Goal: Information Seeking & Learning: Learn about a topic

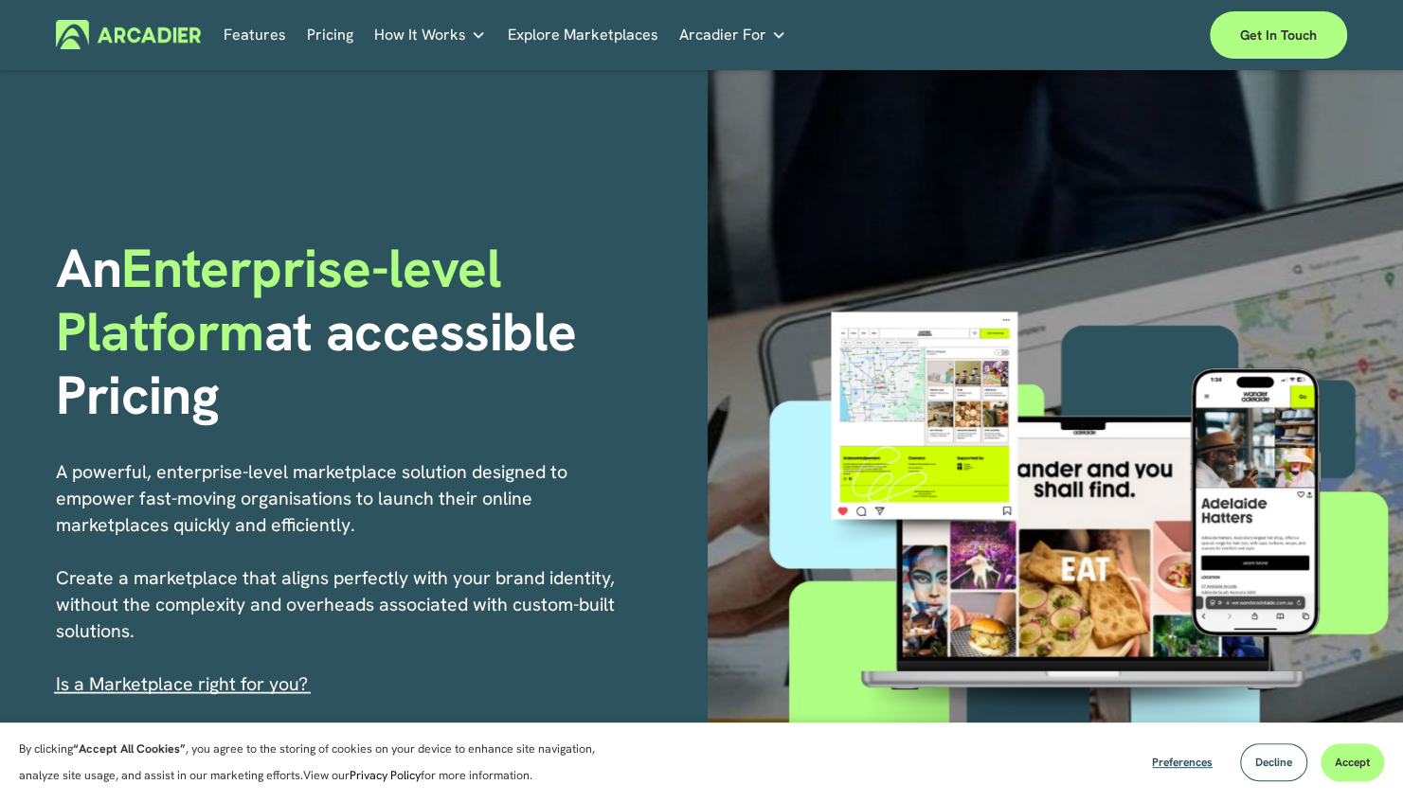
click at [259, 44] on link "Features" at bounding box center [255, 34] width 63 height 29
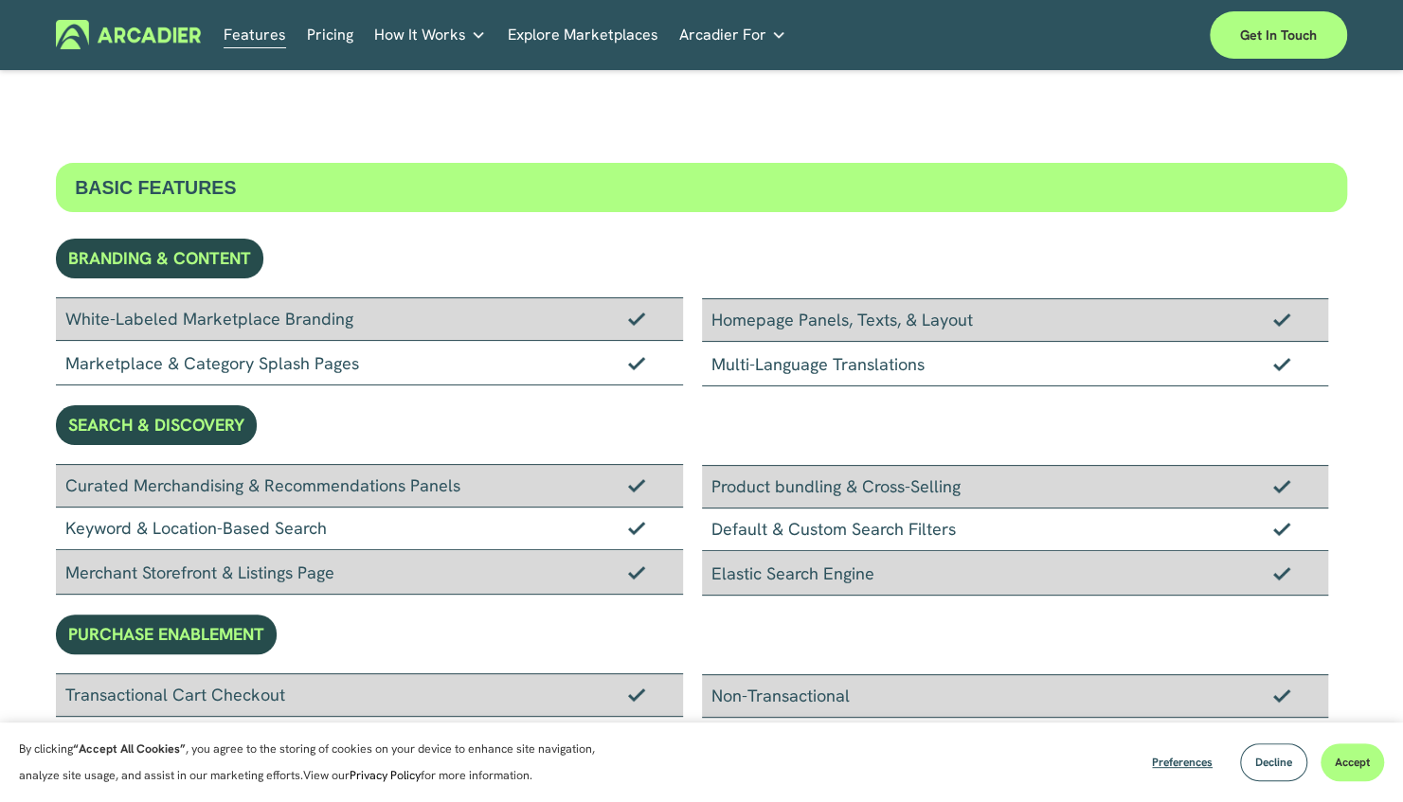
click at [566, 43] on link "Explore Marketplaces" at bounding box center [582, 34] width 151 height 29
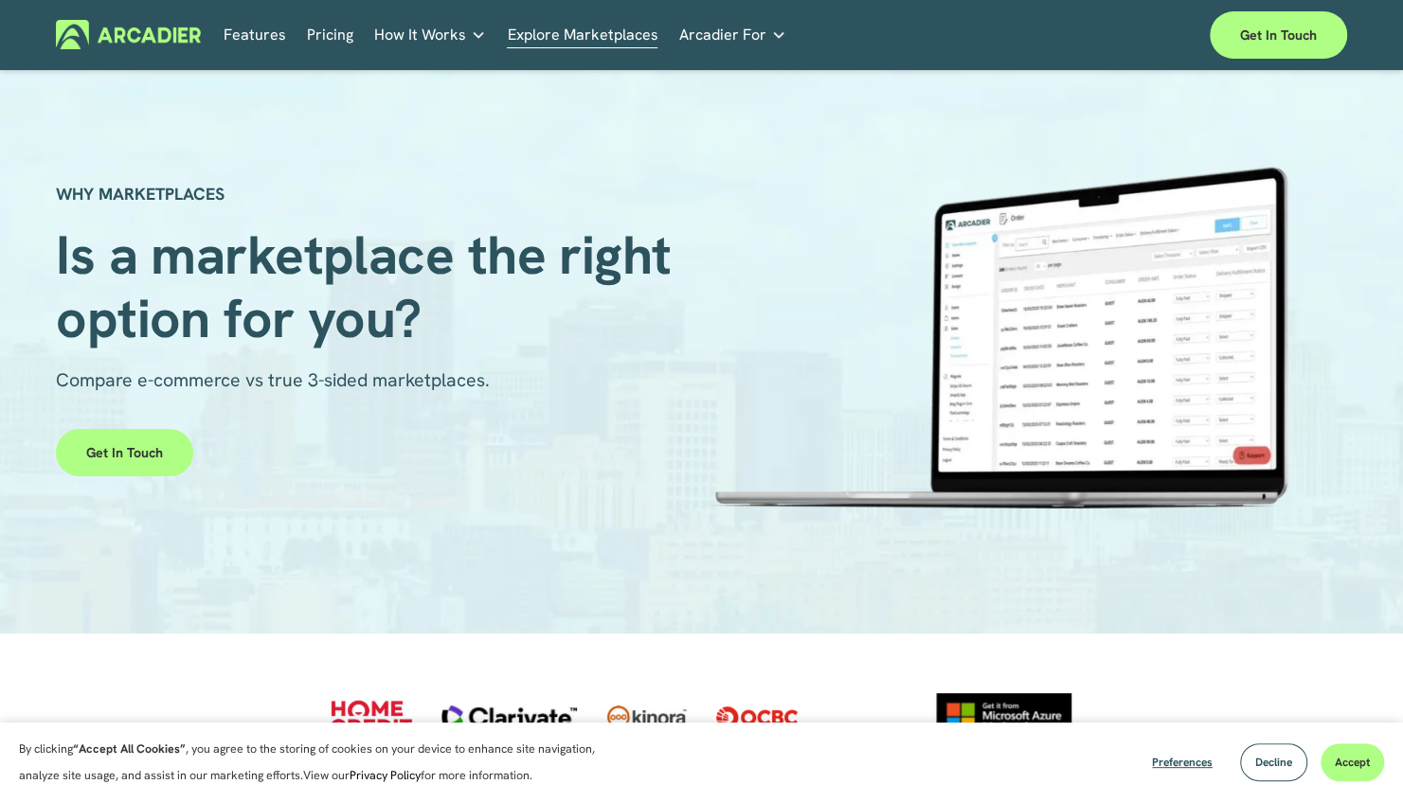
click at [741, 44] on span "Arcadier For" at bounding box center [722, 35] width 87 height 27
click at [771, 32] on icon "folder dropdown" at bounding box center [778, 34] width 15 height 15
click at [693, 29] on span "Arcadier For" at bounding box center [722, 35] width 87 height 27
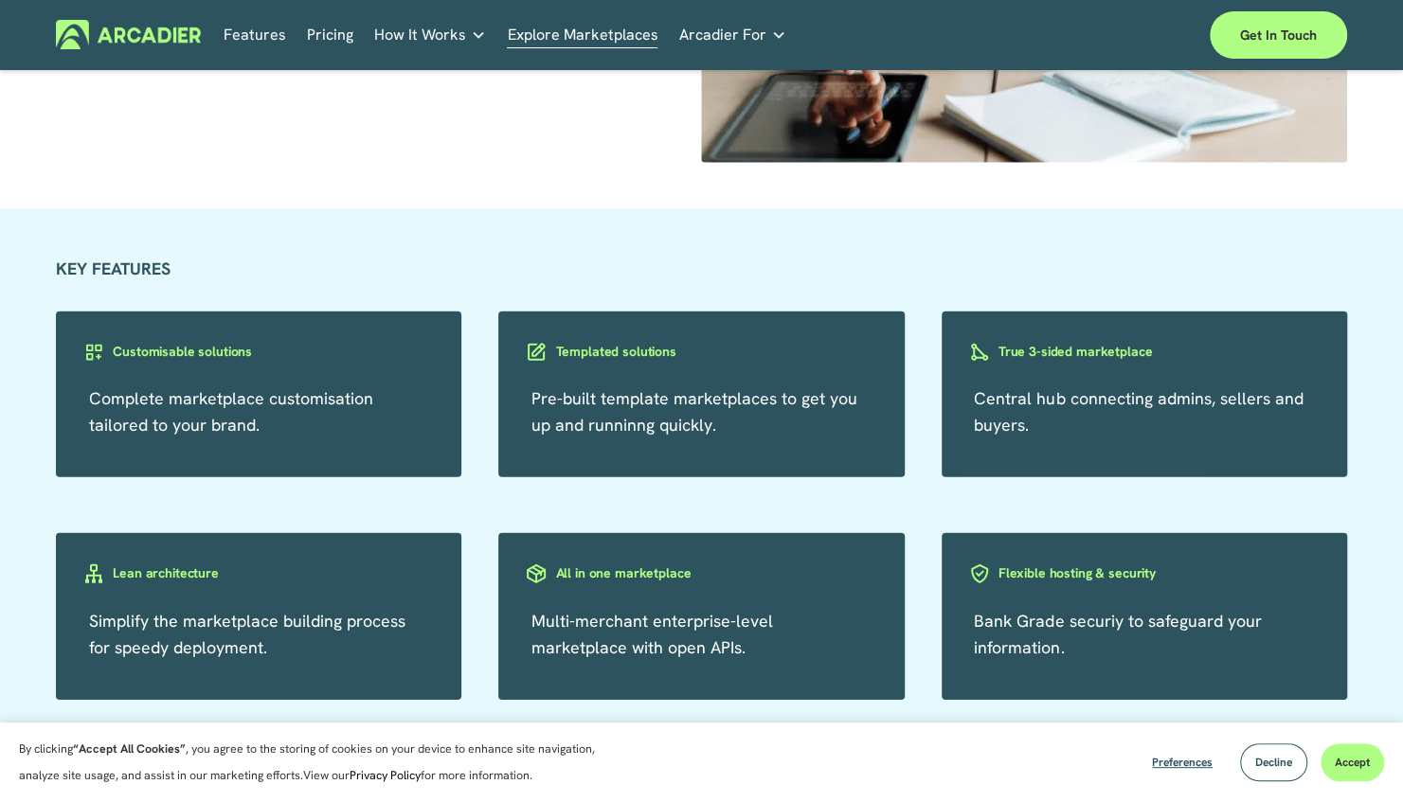
scroll to position [3126, 0]
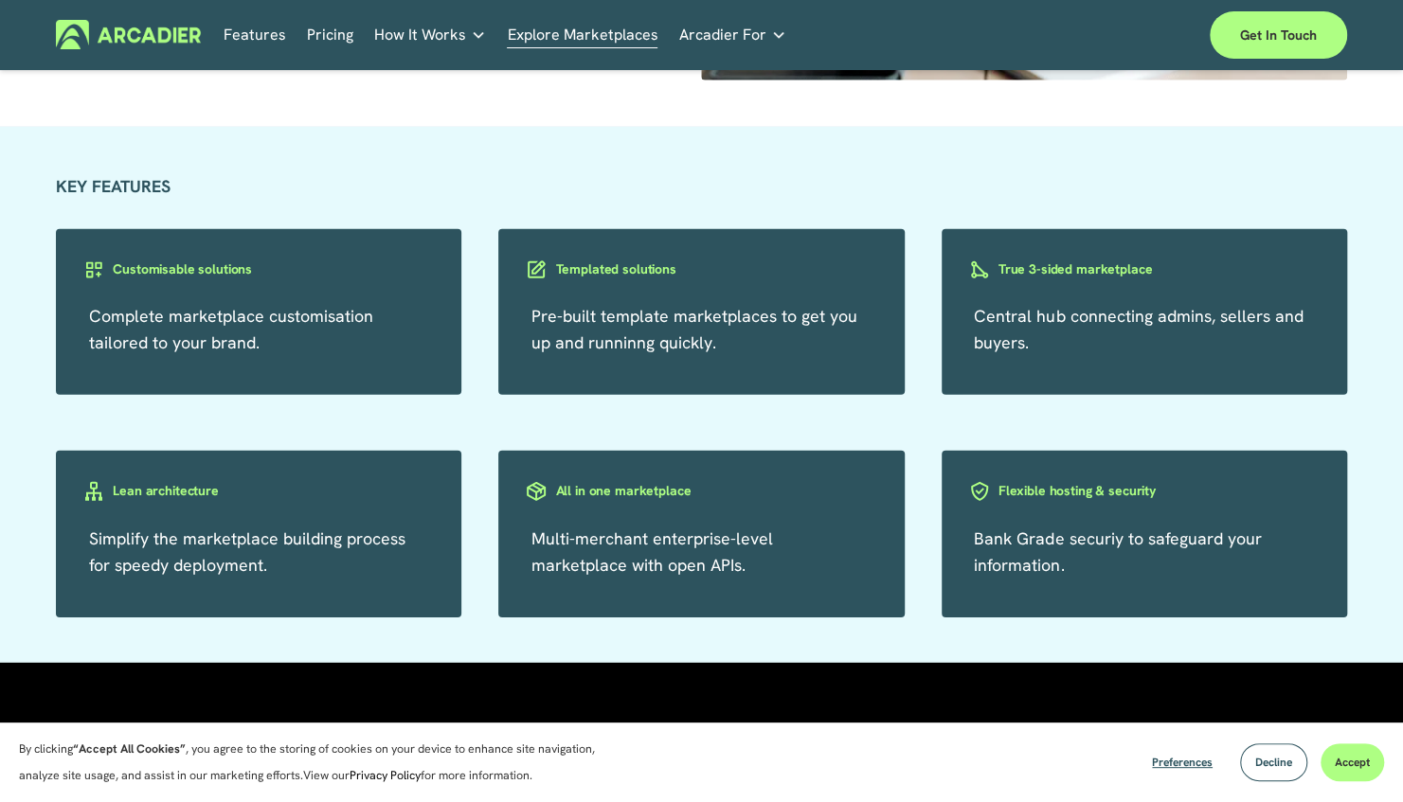
click at [569, 349] on span "Pre-built template marketplaces to get you up and runninng quickly." at bounding box center [694, 329] width 326 height 48
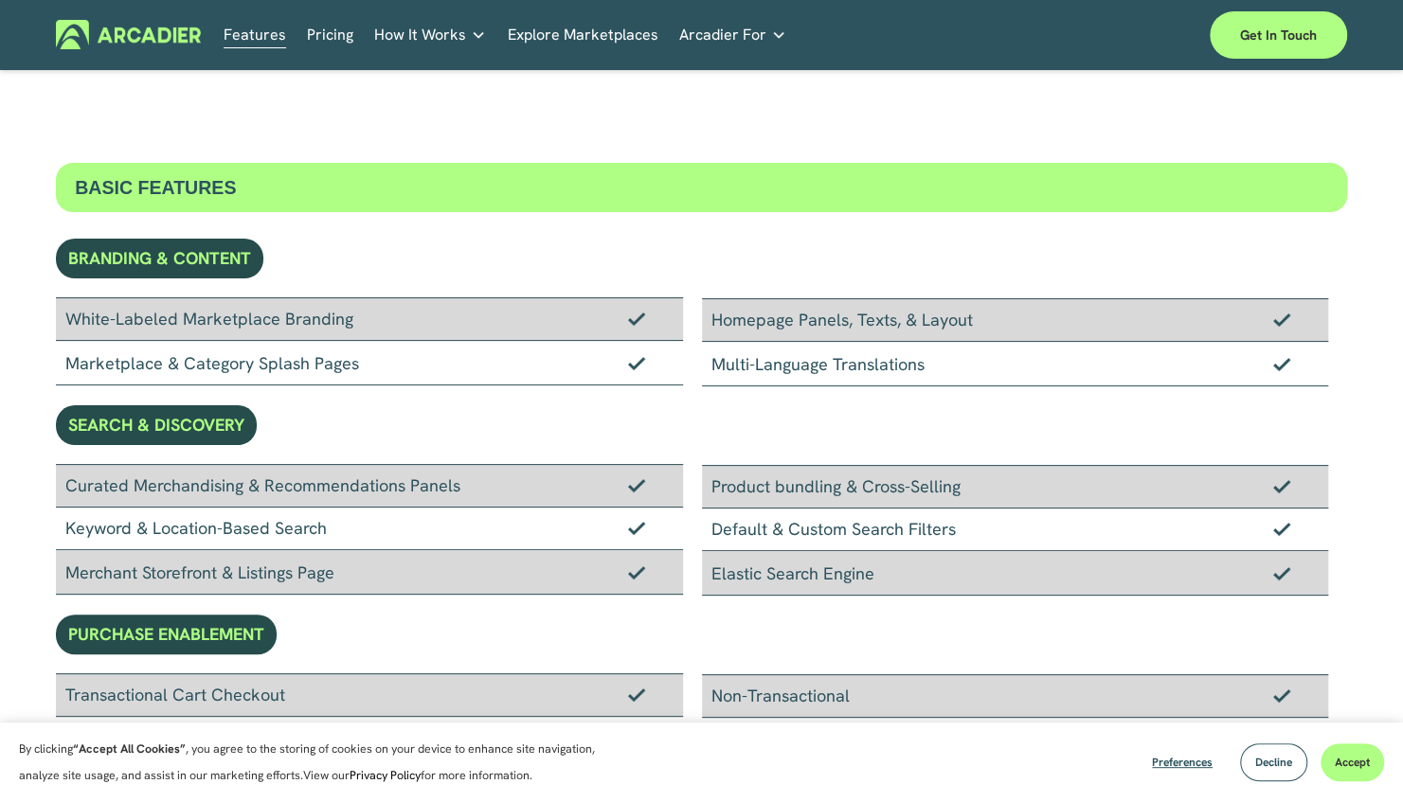
click at [0, 0] on div "Why Arcadier Intuitive marketplaces tailored to your business needs." at bounding box center [0, 0] width 0 height 0
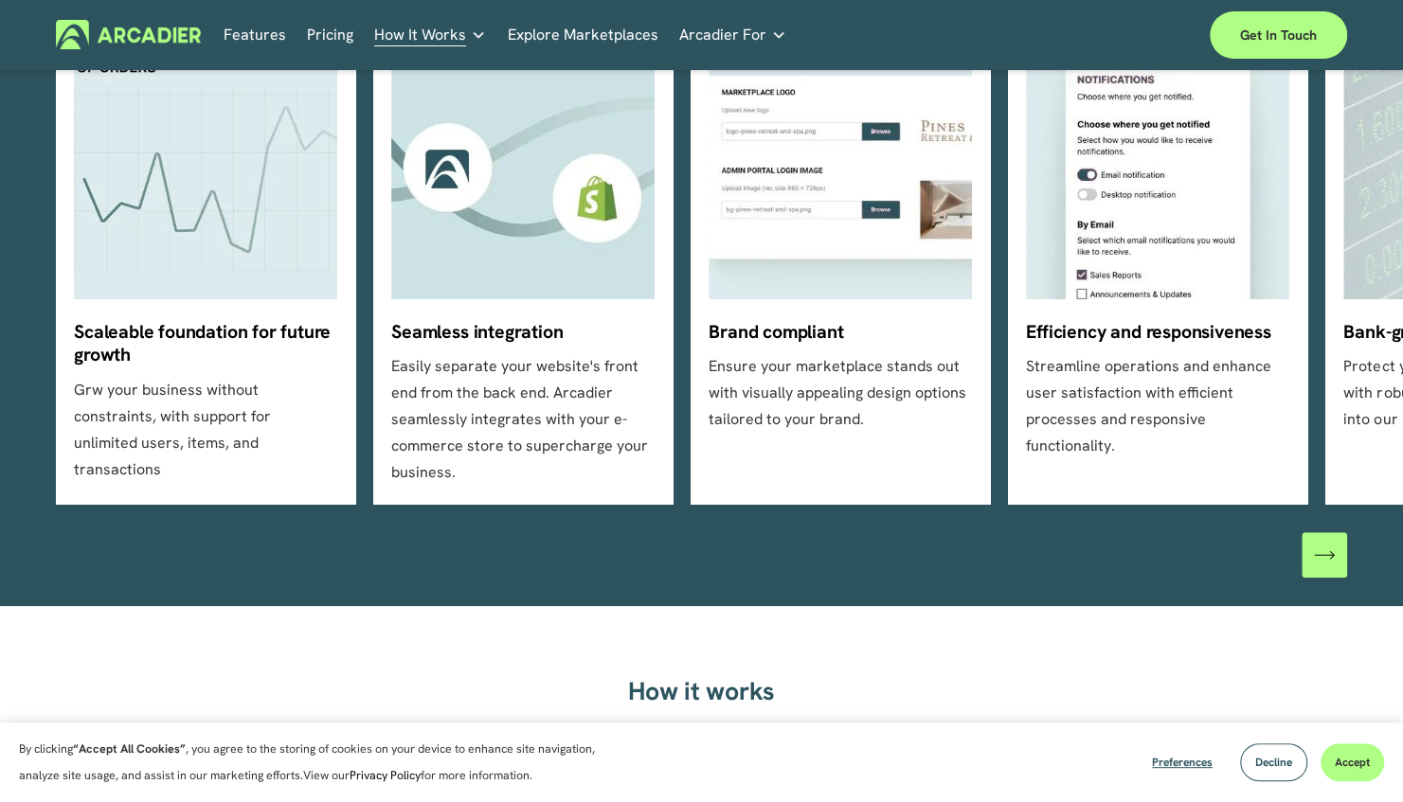
scroll to position [568, 0]
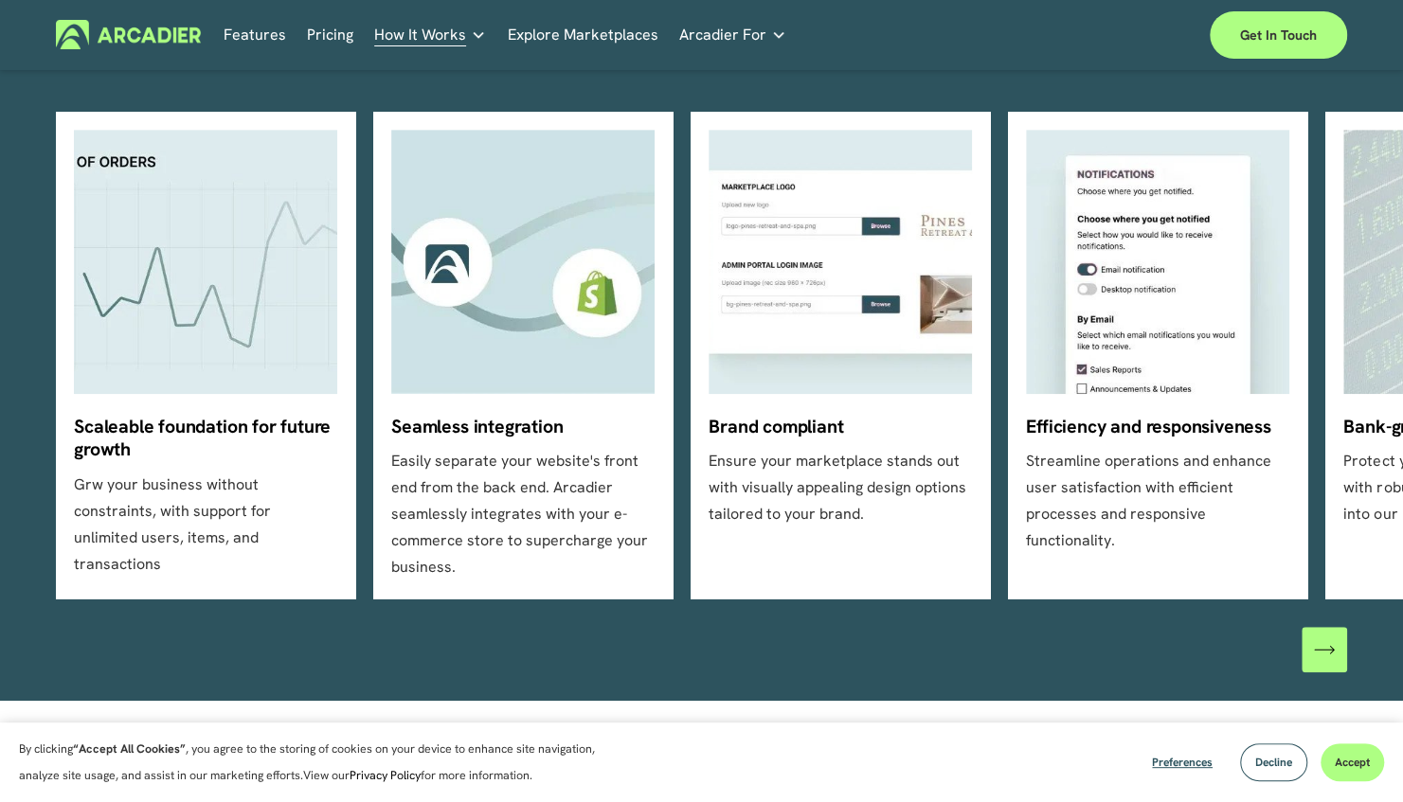
click at [1320, 671] on div "\a \a \a Next\a \a" at bounding box center [1324, 649] width 45 height 45
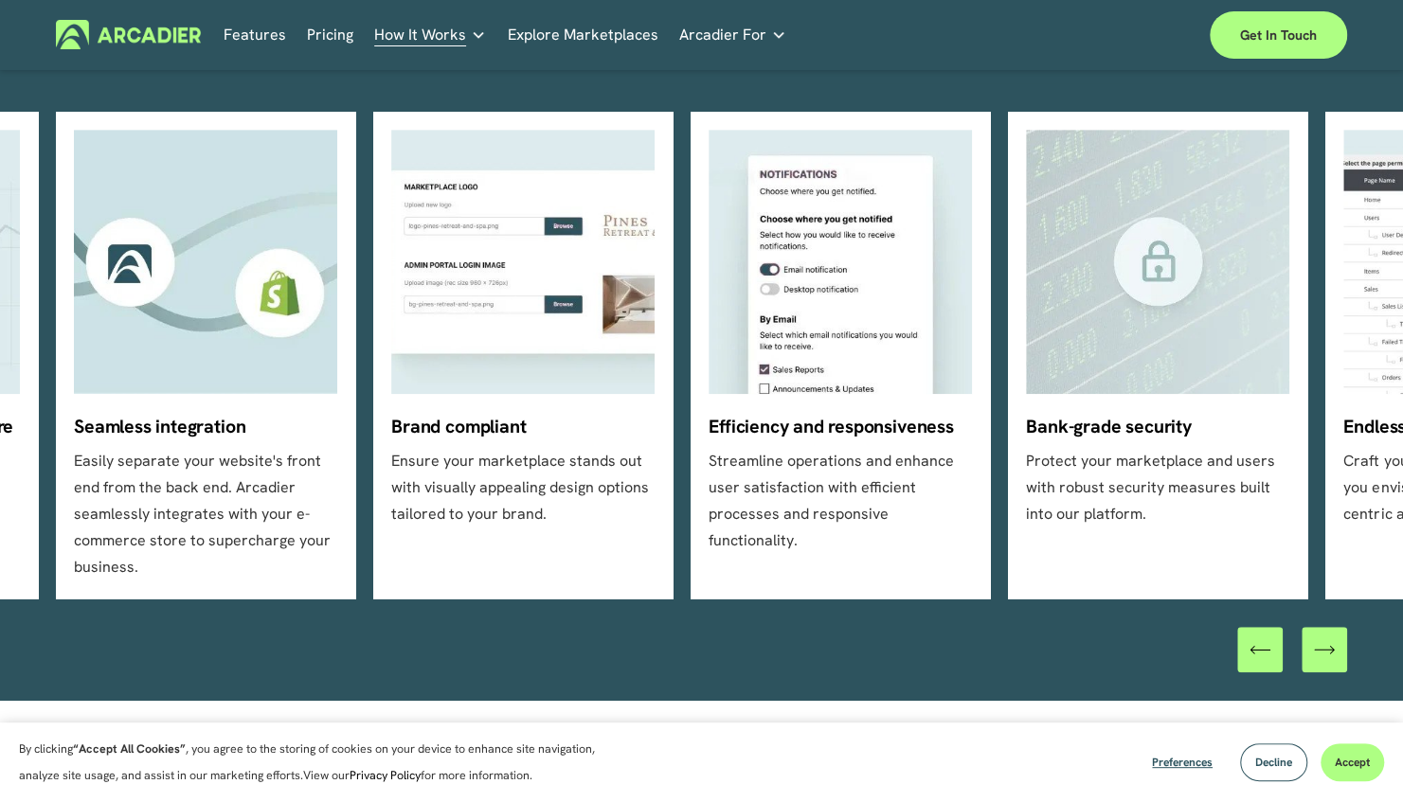
click at [1322, 666] on div "\a \a \a Next\a \a" at bounding box center [1324, 649] width 45 height 45
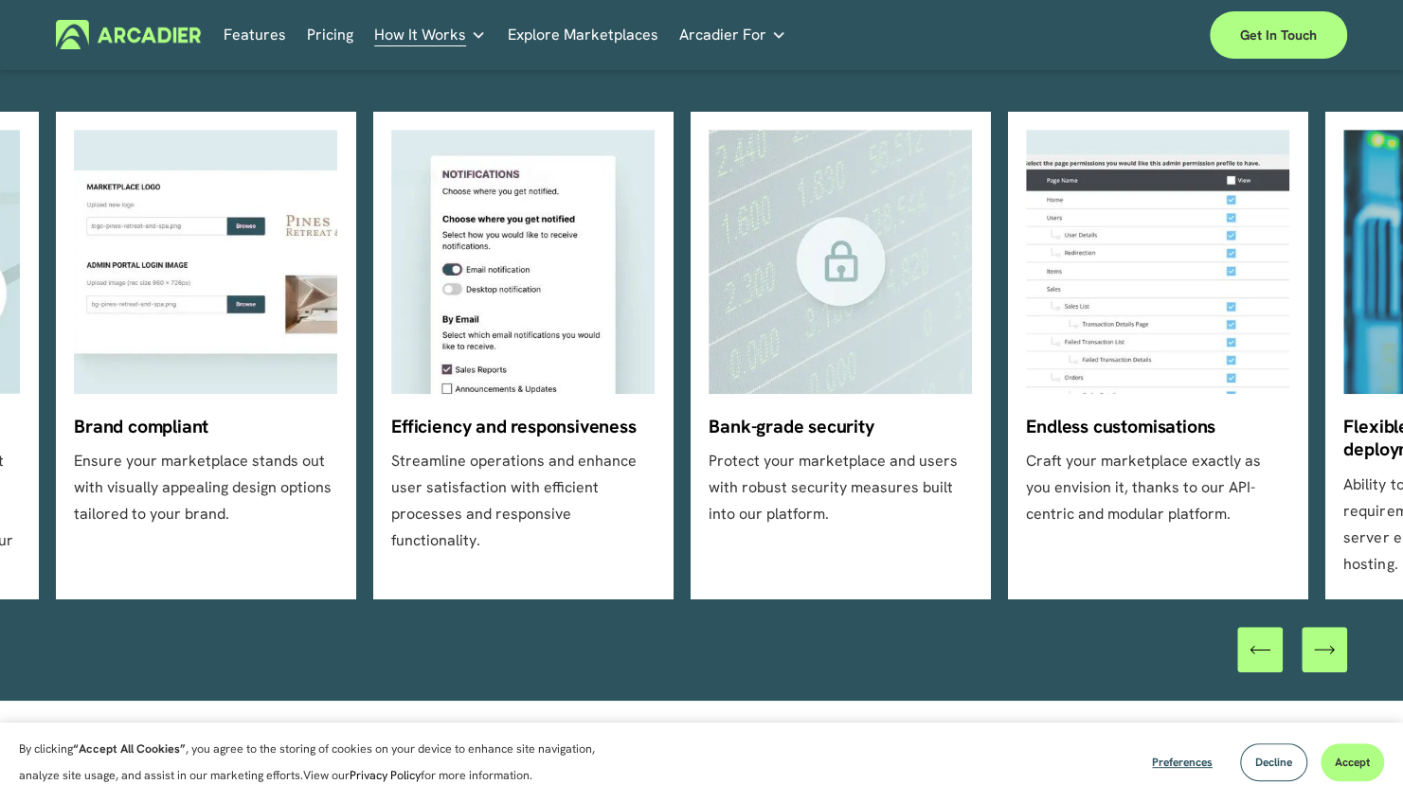
click at [1322, 666] on div "\a \a \a Next\a \a" at bounding box center [1324, 649] width 45 height 45
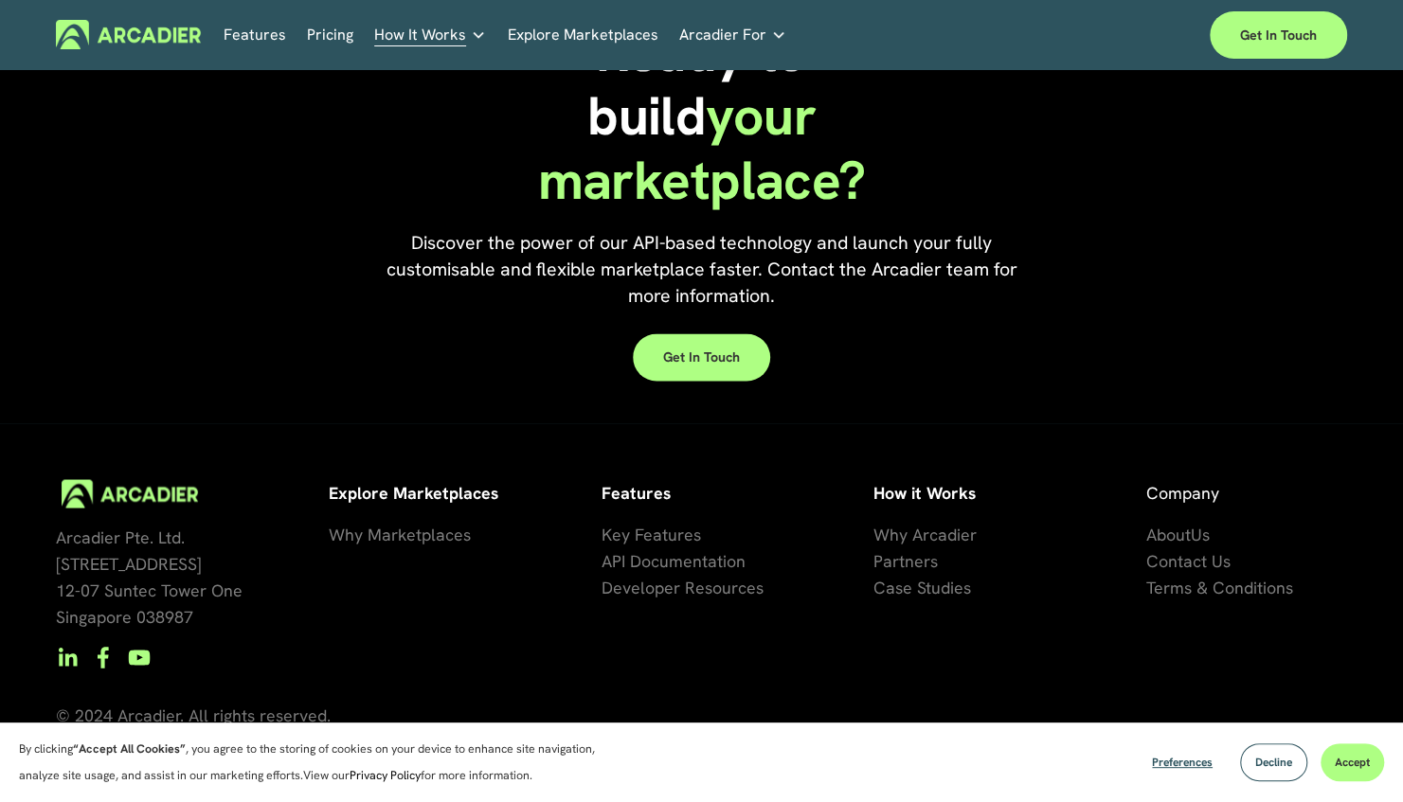
scroll to position [1757, 0]
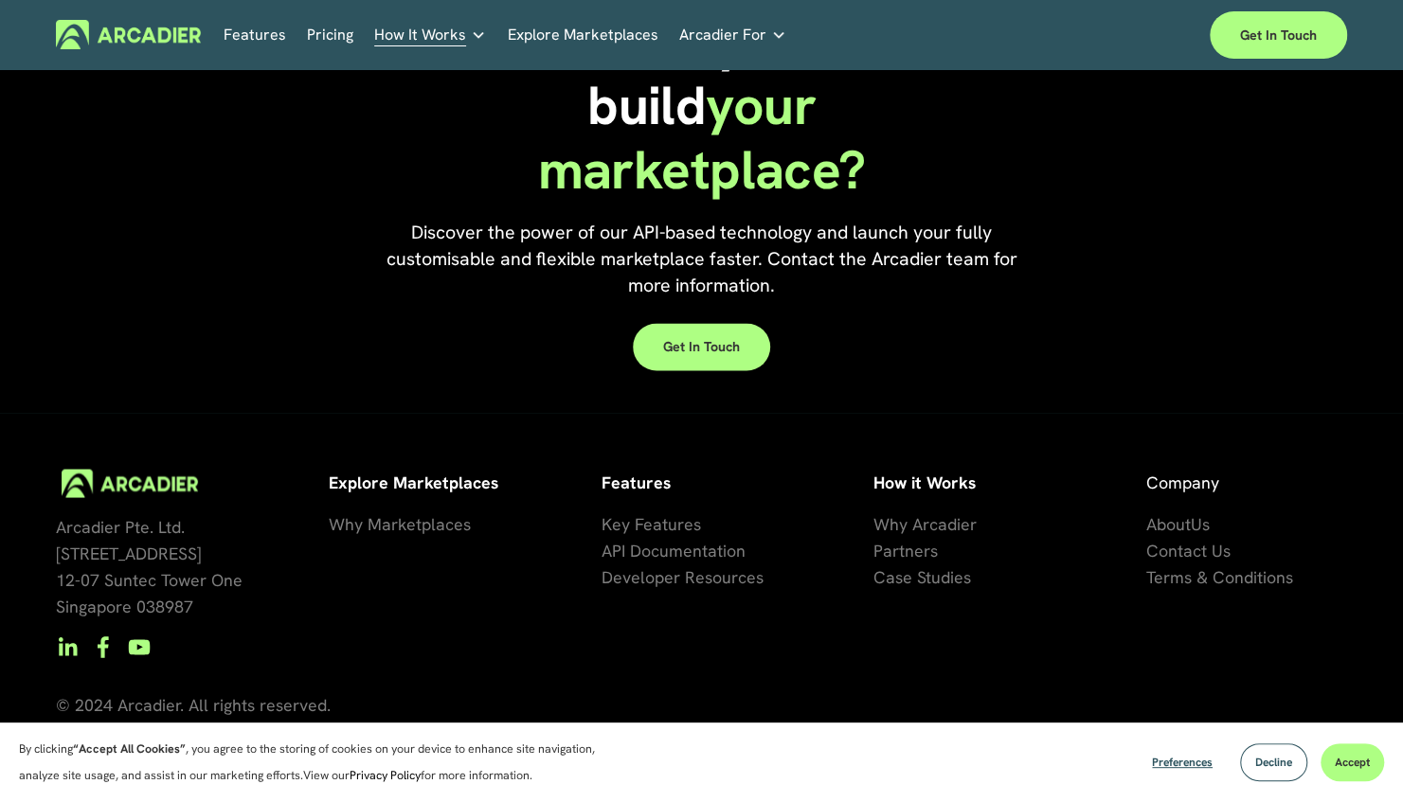
click at [928, 580] on span "se Studies" at bounding box center [933, 577] width 76 height 22
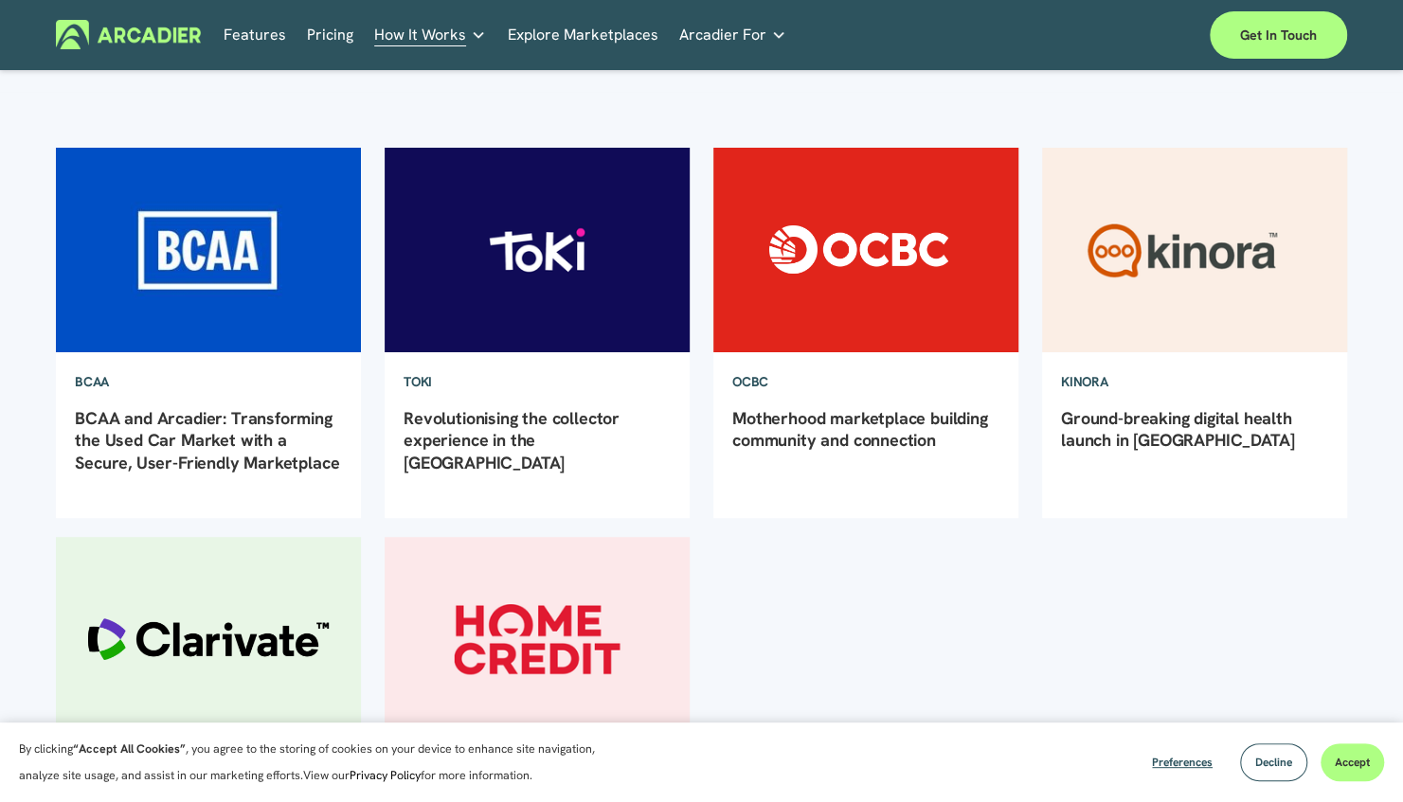
scroll to position [95, 0]
